Goal: Transaction & Acquisition: Purchase product/service

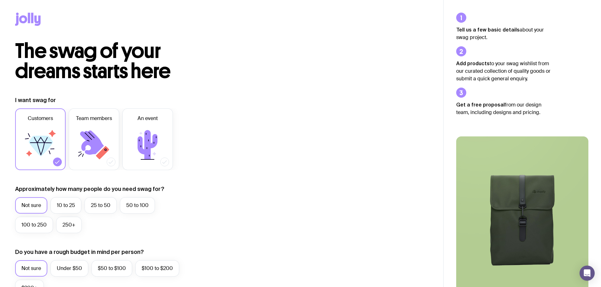
click at [25, 19] on icon at bounding box center [28, 19] width 26 height 13
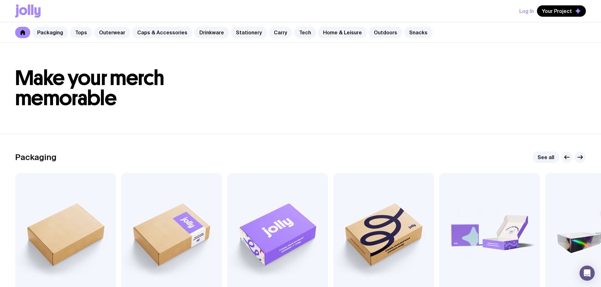
click at [269, 32] on link "Carry" at bounding box center [280, 32] width 23 height 11
